Goal: Information Seeking & Learning: Learn about a topic

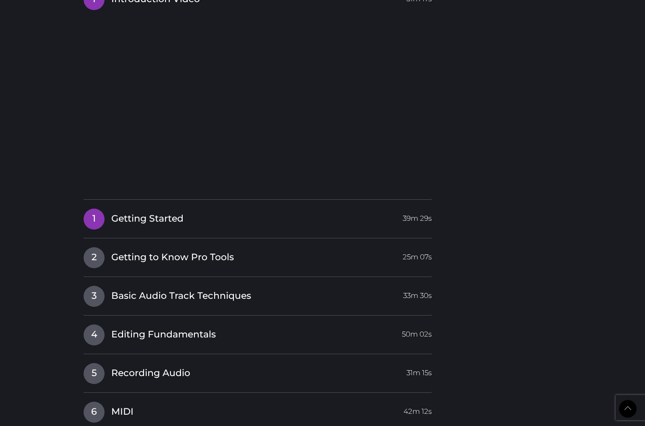
scroll to position [803, 0]
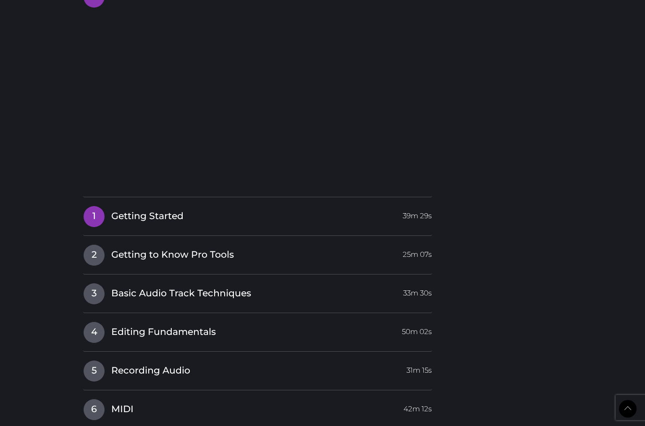
click at [391, 220] on h4 "1 Getting Started 39m 29s" at bounding box center [257, 216] width 349 height 21
click at [171, 210] on span "Getting Started" at bounding box center [147, 216] width 72 height 13
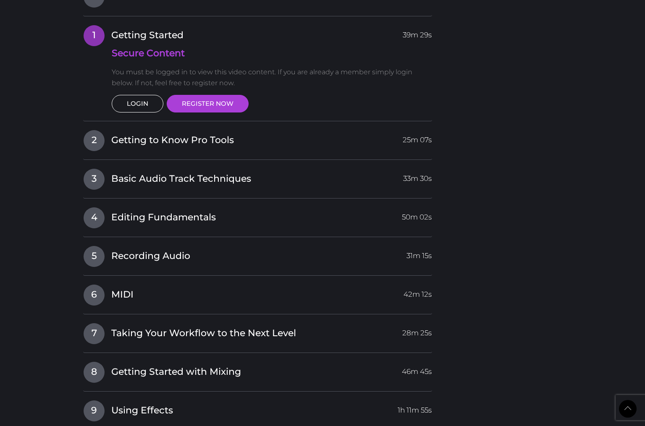
click at [143, 99] on link "LOGIN" at bounding box center [138, 104] width 52 height 18
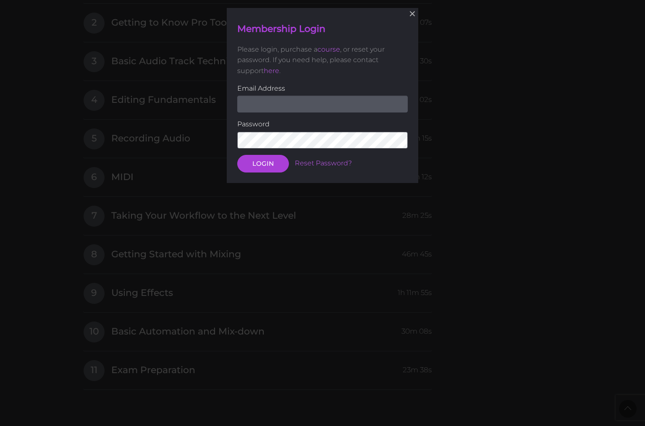
scroll to position [927, 0]
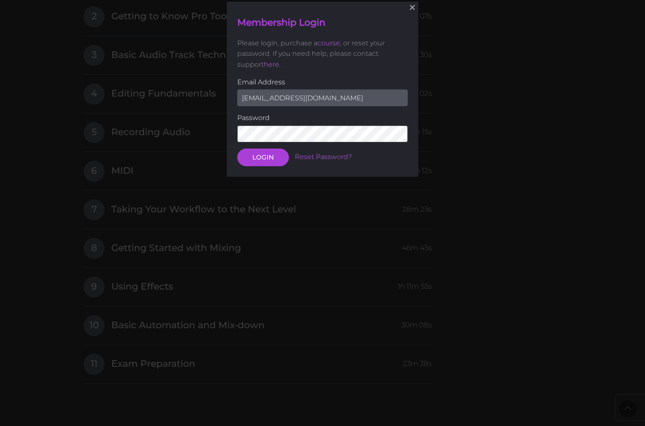
type input "[EMAIL_ADDRESS][DOMAIN_NAME]"
click at [263, 157] on button "LOGIN" at bounding box center [263, 158] width 52 height 18
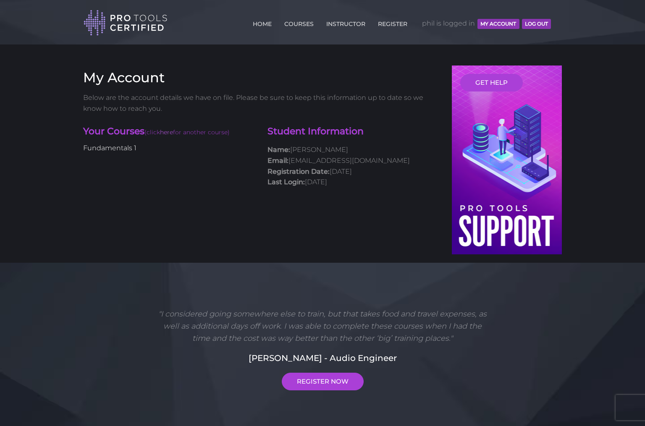
click at [118, 147] on link "Fundamentals 1" at bounding box center [109, 148] width 53 height 8
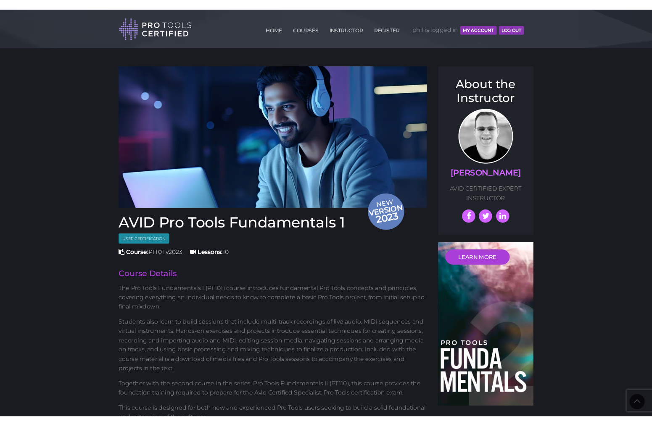
scroll to position [660, 0]
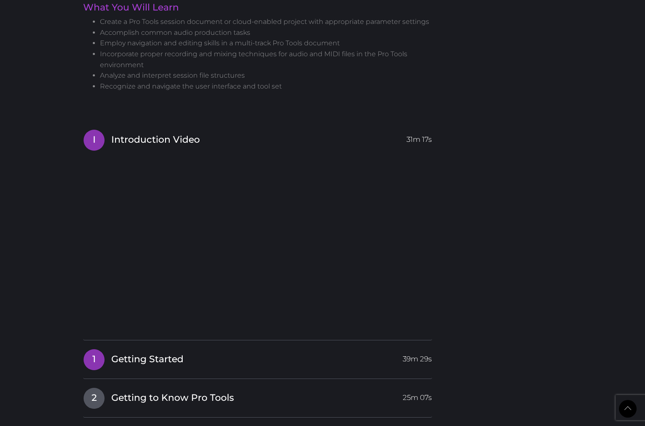
click at [161, 353] on span "Getting Started" at bounding box center [147, 359] width 72 height 13
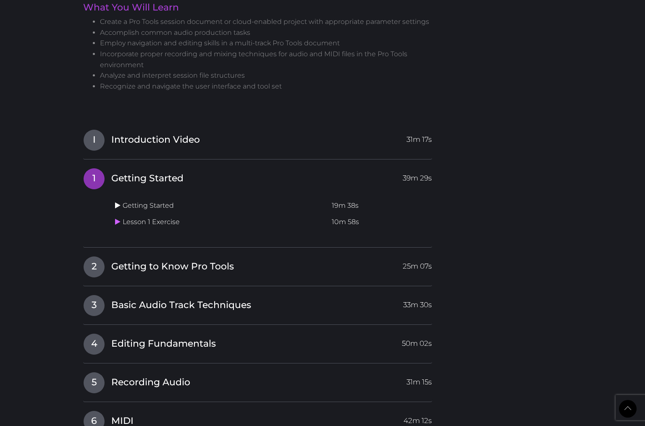
click at [117, 202] on icon at bounding box center [117, 205] width 5 height 7
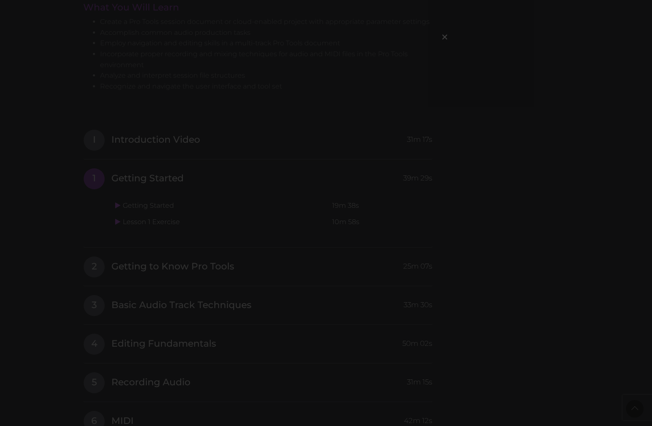
click at [488, 129] on div "×" at bounding box center [326, 213] width 652 height 426
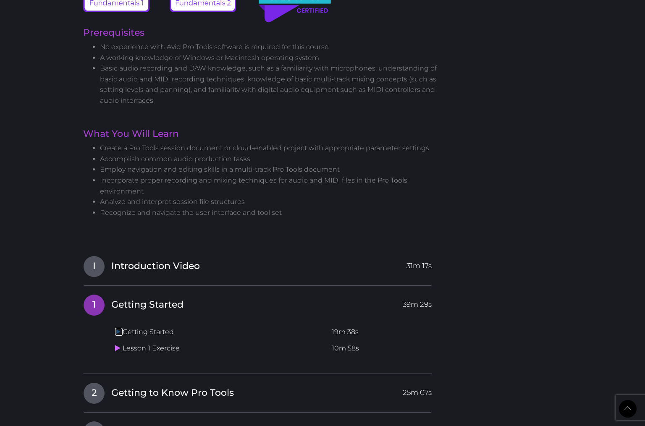
scroll to position [539, 0]
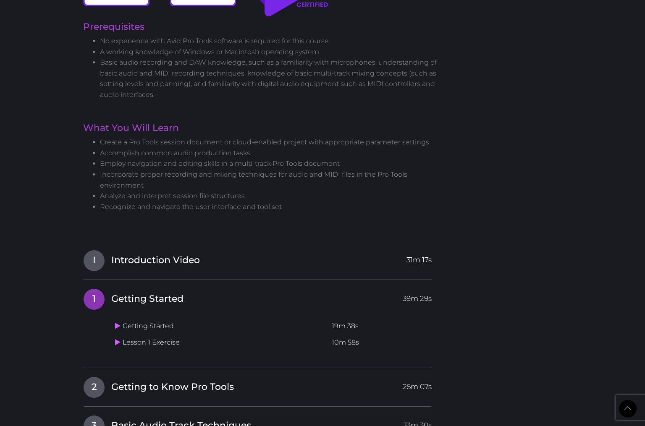
click at [153, 324] on td "Getting Started" at bounding box center [220, 326] width 217 height 16
click at [118, 323] on td "Getting Started" at bounding box center [220, 326] width 217 height 16
click at [119, 323] on icon at bounding box center [117, 326] width 5 height 7
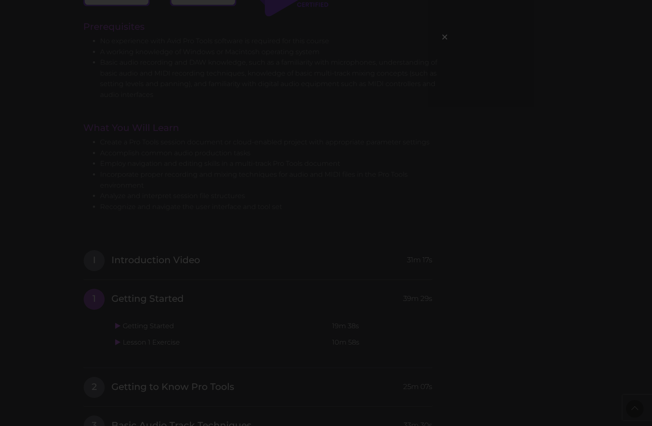
click at [274, 216] on div "×" at bounding box center [326, 213] width 652 height 426
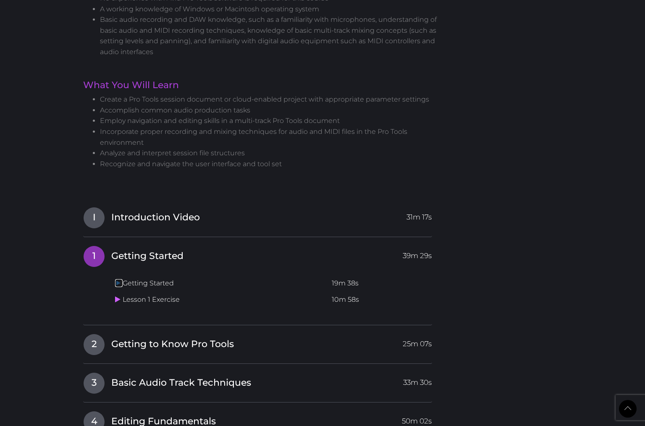
scroll to position [582, 0]
click at [123, 277] on td "Getting Started" at bounding box center [220, 284] width 217 height 16
click at [119, 280] on icon at bounding box center [117, 283] width 5 height 7
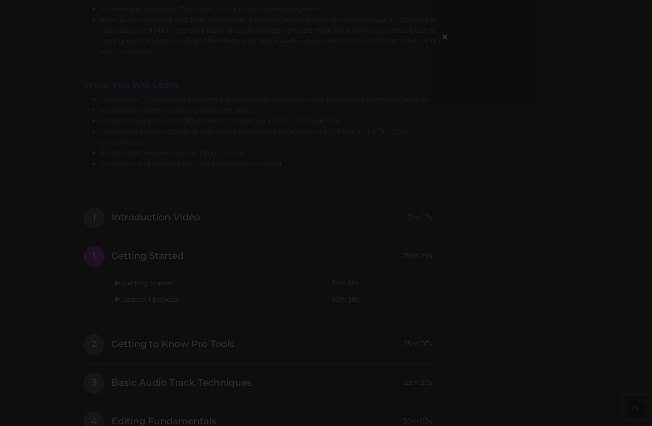
click at [330, 213] on div "×" at bounding box center [326, 213] width 652 height 426
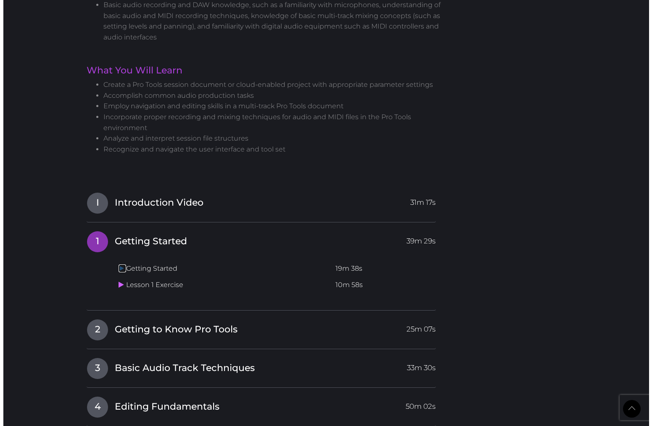
scroll to position [590, 0]
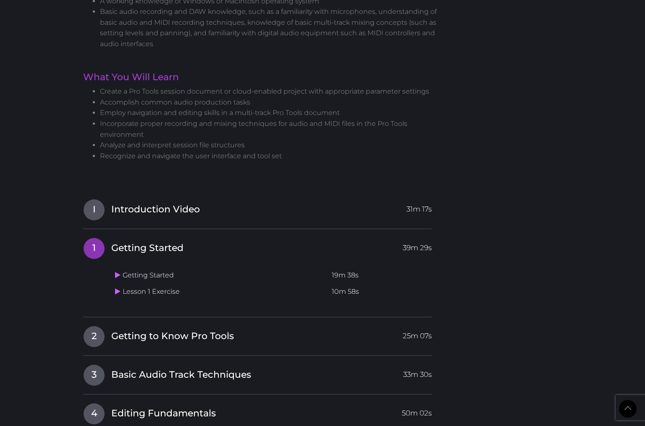
click at [115, 272] on td "Getting Started" at bounding box center [220, 276] width 217 height 16
click at [117, 272] on icon at bounding box center [117, 275] width 5 height 7
